Goal: Task Accomplishment & Management: Manage account settings

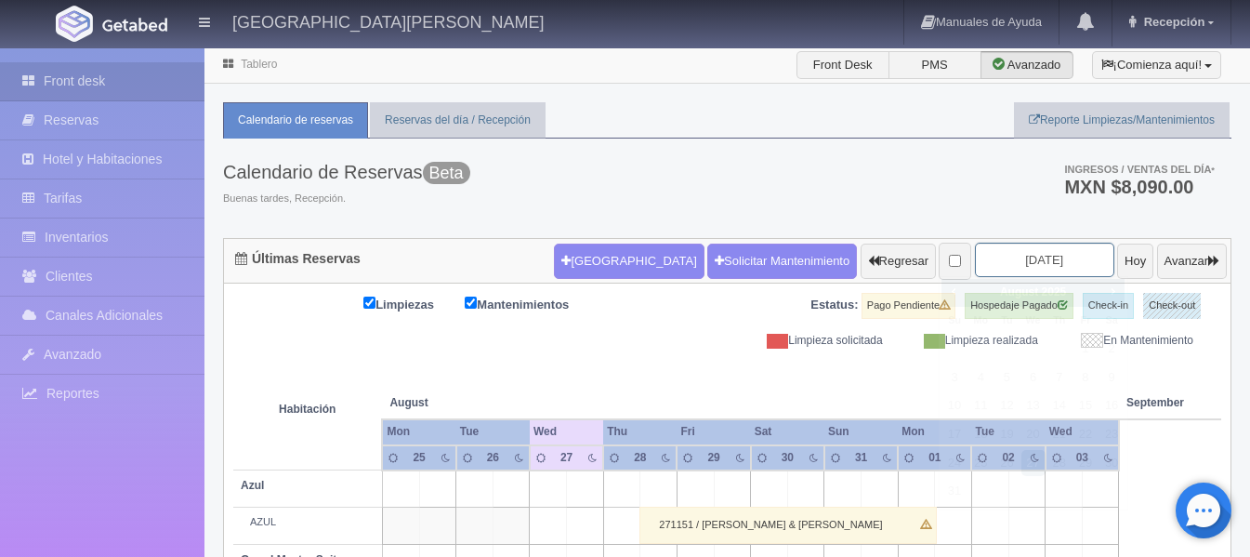
click at [1024, 260] on input "[DATE]" at bounding box center [1044, 260] width 139 height 34
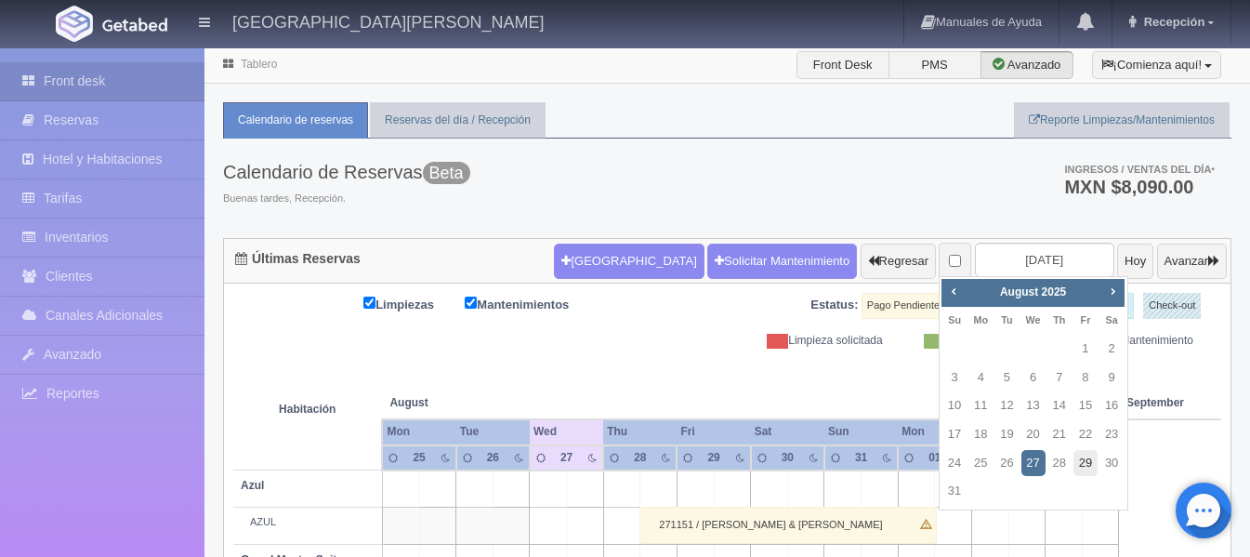
click at [1075, 467] on link "29" at bounding box center [1086, 463] width 24 height 27
type input "2025-08-29"
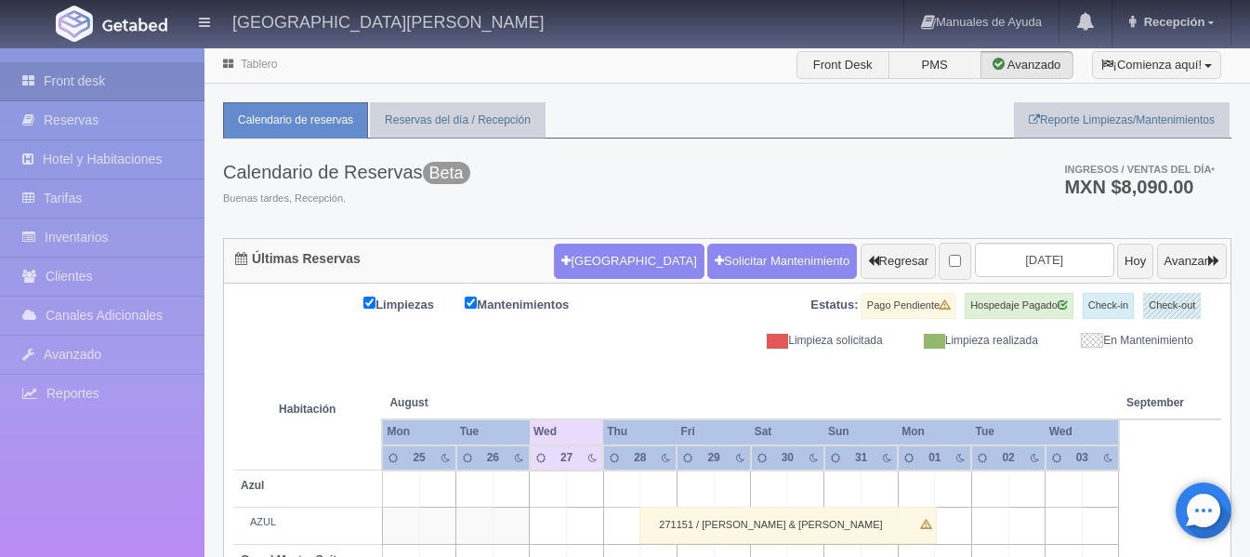
scroll to position [1, 0]
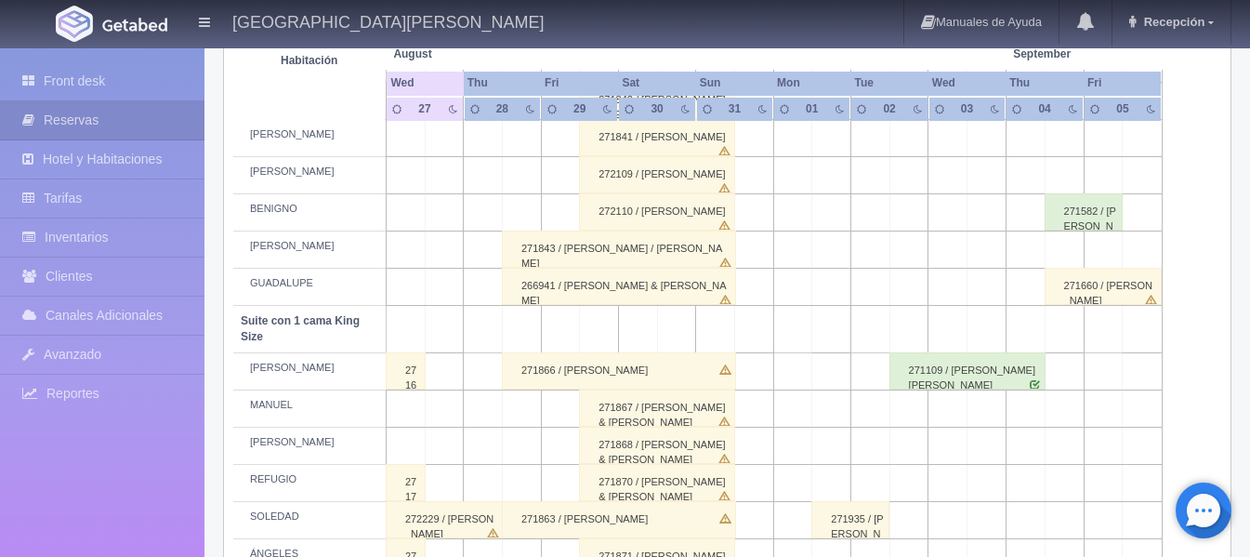
scroll to position [629, 0]
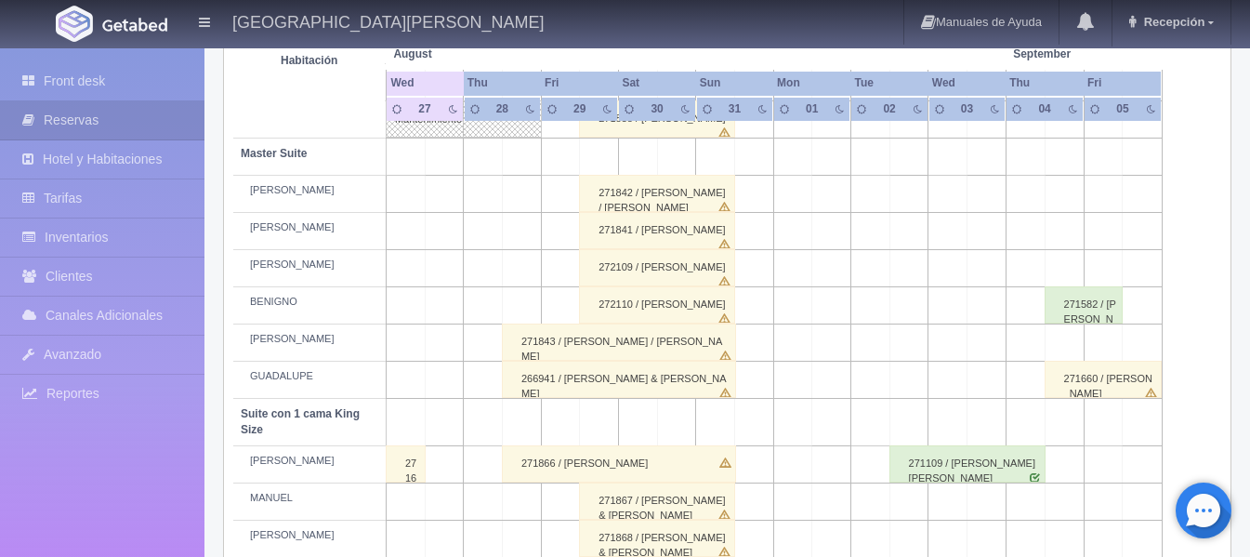
click at [659, 267] on div "272109 / [PERSON_NAME]" at bounding box center [657, 267] width 156 height 37
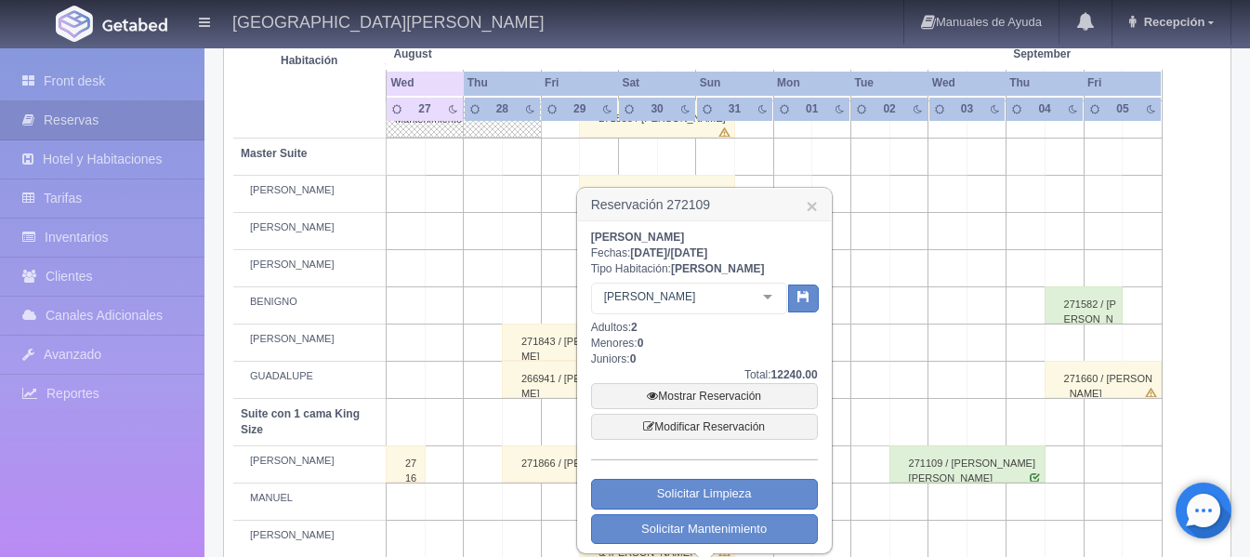
click at [469, 281] on td at bounding box center [483, 268] width 39 height 37
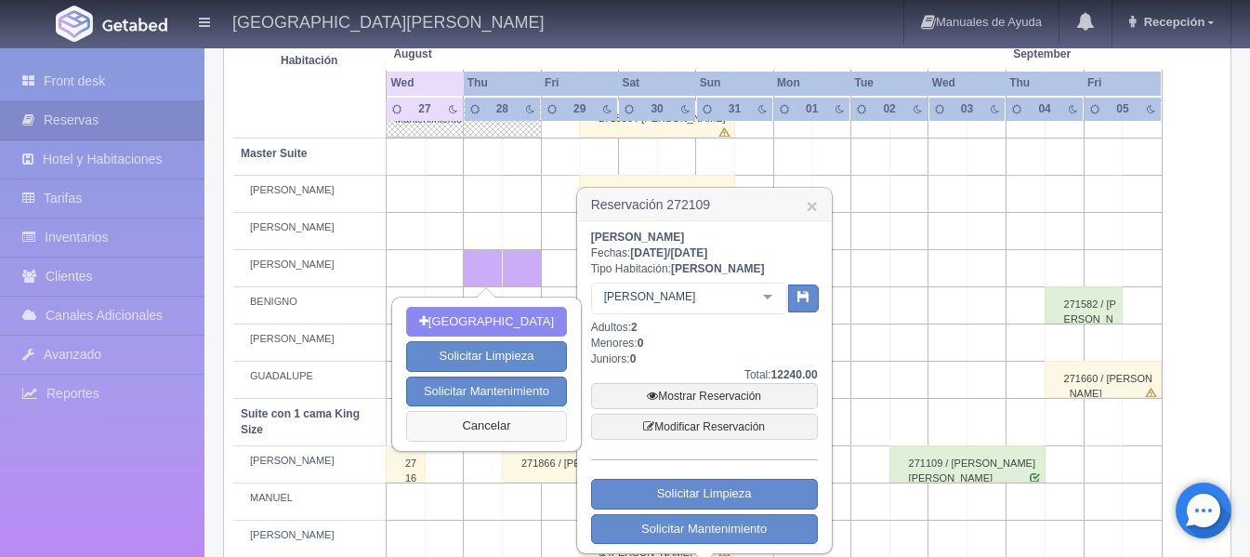
click at [489, 412] on button "Cancelar" at bounding box center [486, 426] width 161 height 31
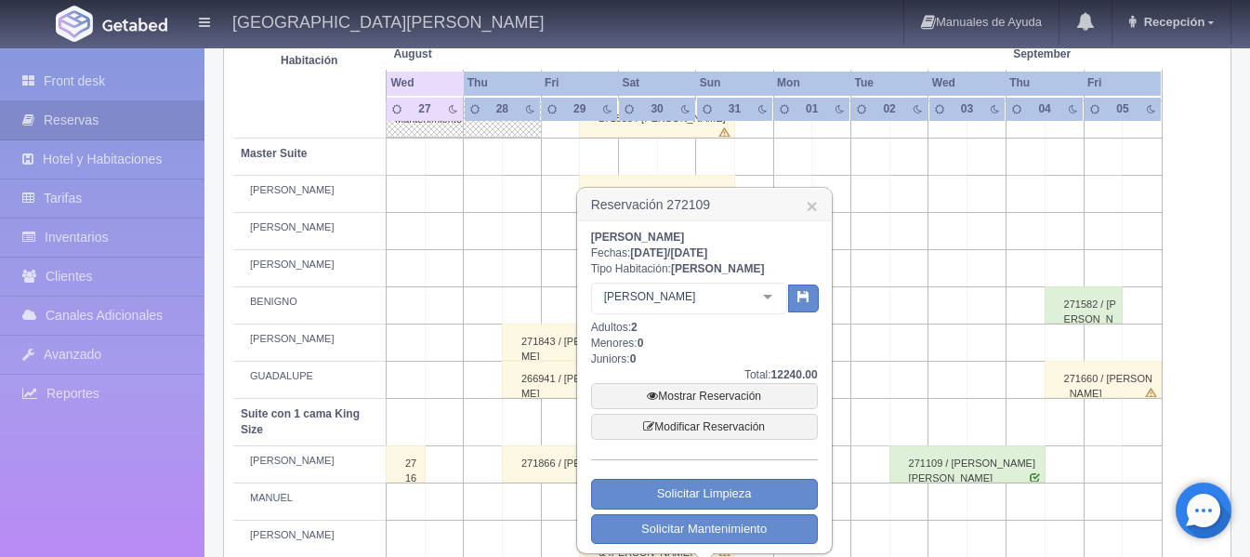
click at [489, 412] on button "Cancelar" at bounding box center [486, 426] width 161 height 31
click at [816, 210] on link "×" at bounding box center [811, 206] width 11 height 20
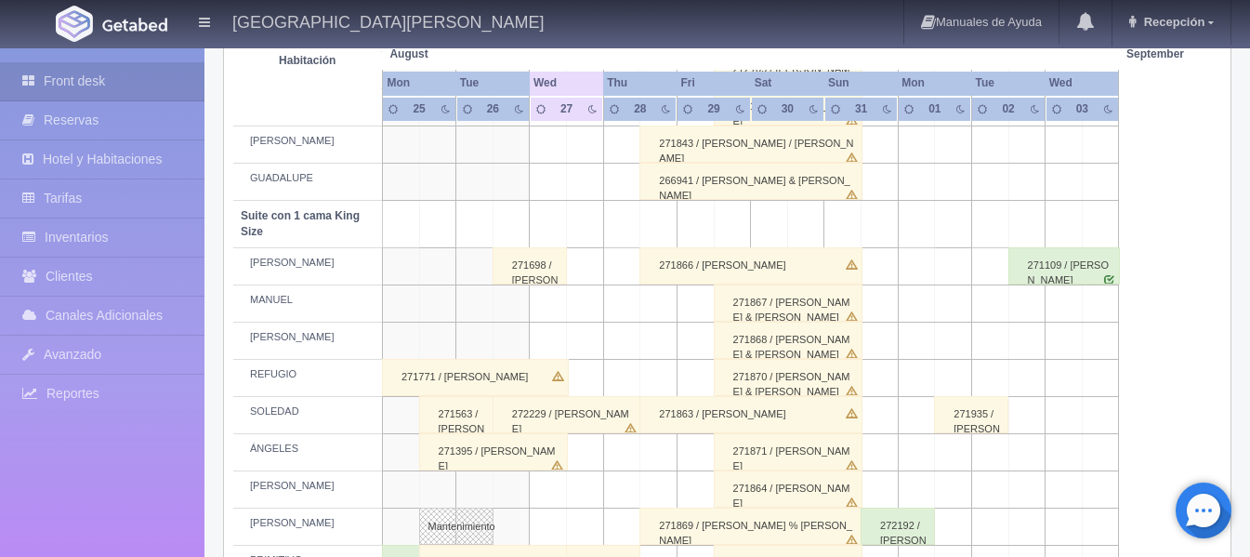
scroll to position [837, 0]
